Goal: Download file/media

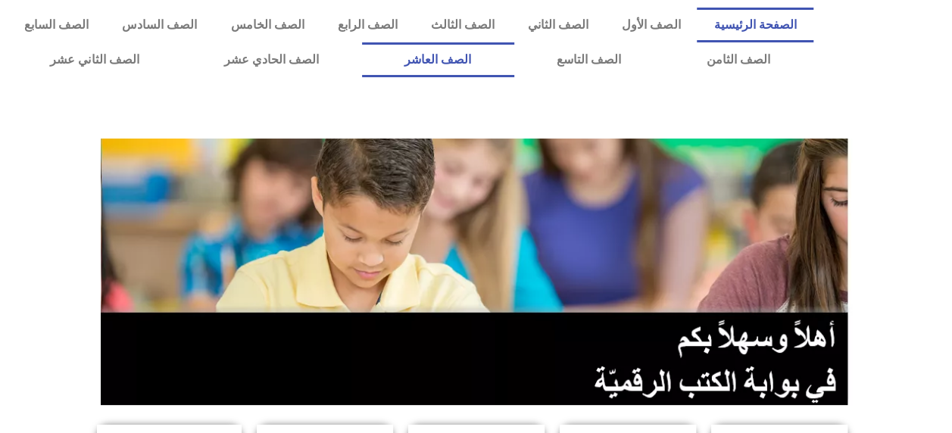
click at [514, 52] on link "الصف العاشر" at bounding box center [438, 59] width 152 height 35
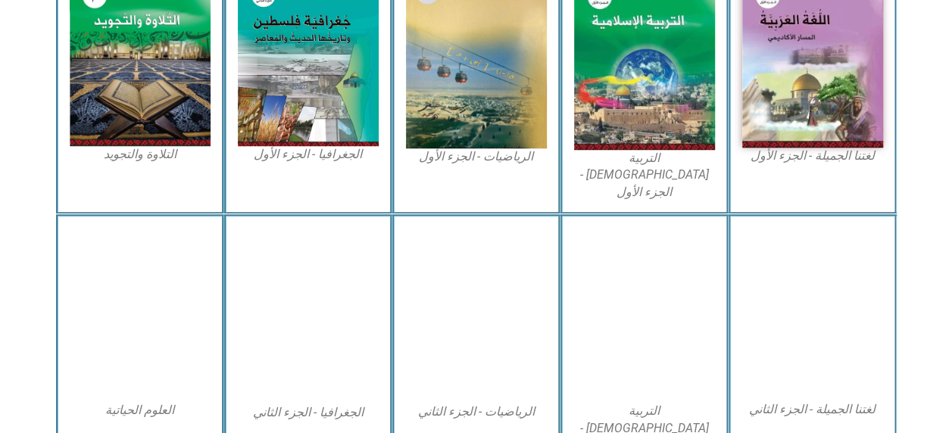
scroll to position [515, 0]
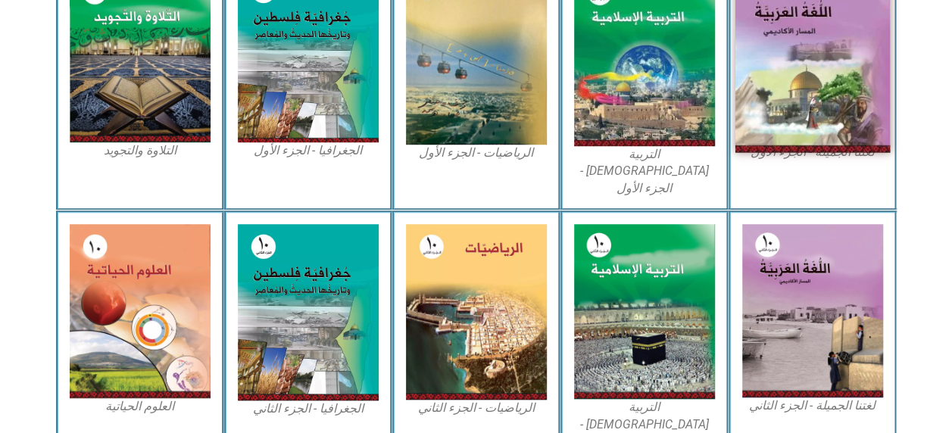
click at [804, 67] on img at bounding box center [812, 57] width 155 height 191
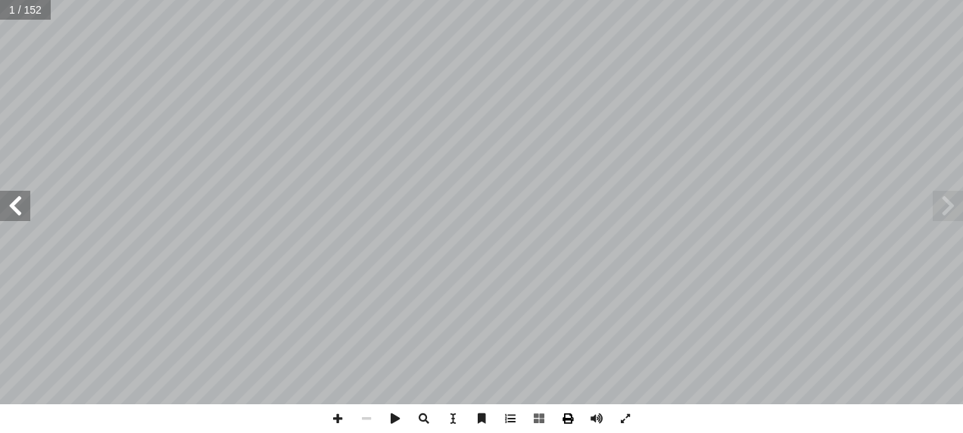
click at [565, 418] on span at bounding box center [568, 418] width 29 height 29
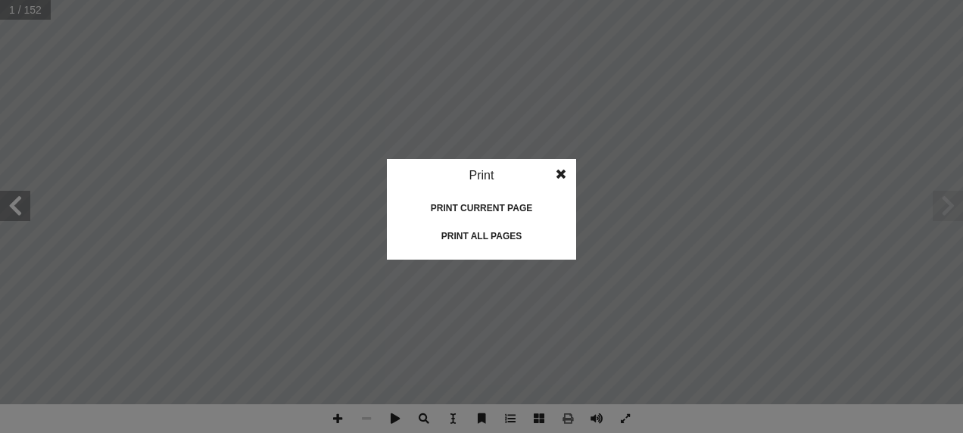
click at [492, 231] on div "Print all pages" at bounding box center [481, 236] width 151 height 24
